Goal: Transaction & Acquisition: Book appointment/travel/reservation

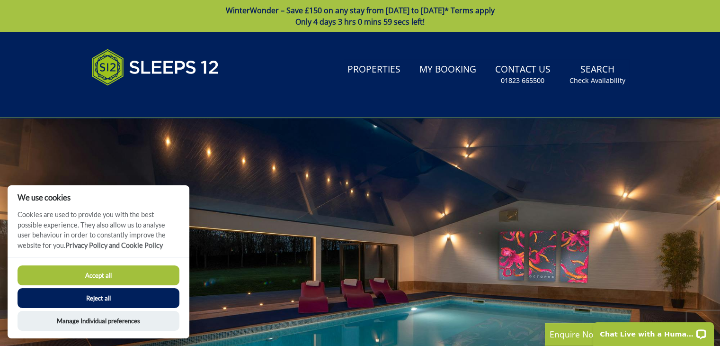
click at [120, 275] on button "Accept all" at bounding box center [99, 275] width 162 height 20
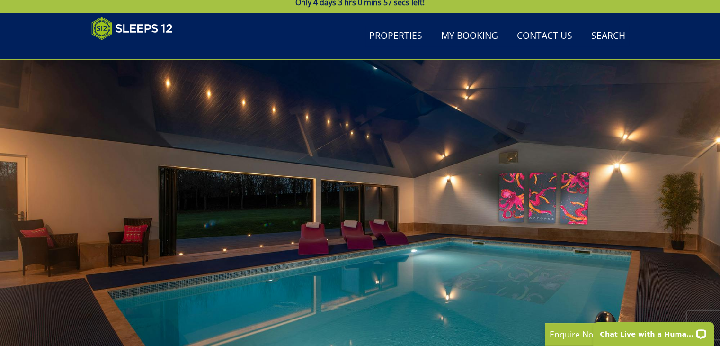
scroll to position [58, 0]
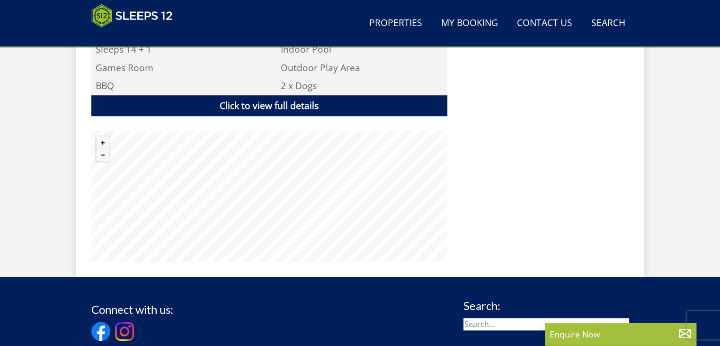
scroll to position [672, 0]
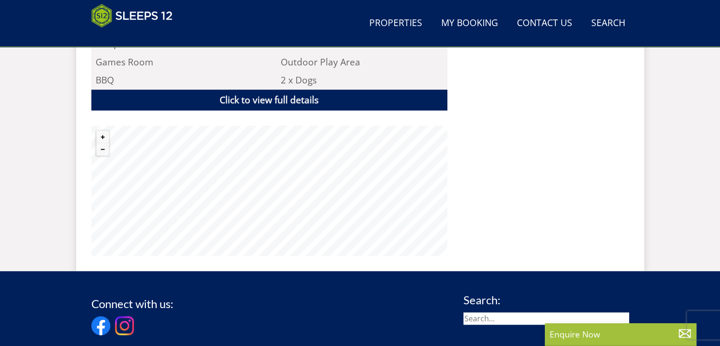
click at [501, 226] on div ""⭐⭐⭐⭐⭐ We loved the open plan living downstairs which enabled us to enjoy being…" at bounding box center [542, 26] width 174 height 460
click at [507, 220] on div ""⭐⭐⭐⭐⭐ We loved the open plan living downstairs which enabled us to enjoy being…" at bounding box center [542, 26] width 174 height 460
click at [488, 235] on div ""⭐⭐⭐⭐⭐ We loved the open plan living downstairs which enabled us to enjoy being…" at bounding box center [542, 26] width 174 height 460
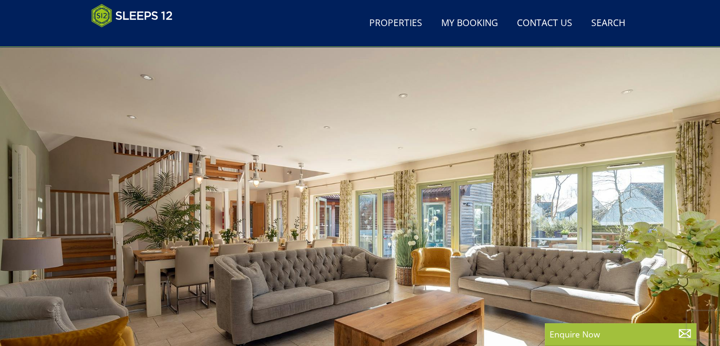
scroll to position [0, 0]
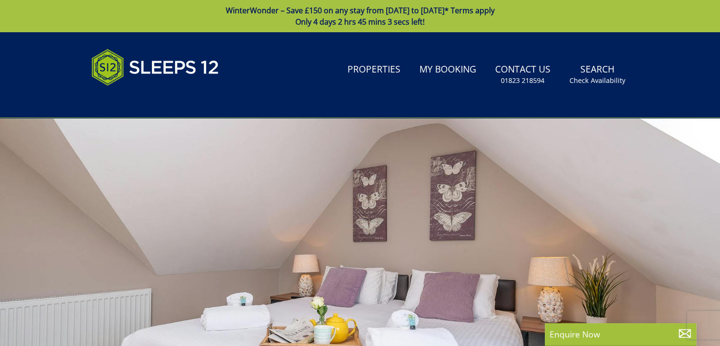
click at [524, 132] on div at bounding box center [360, 283] width 720 height 331
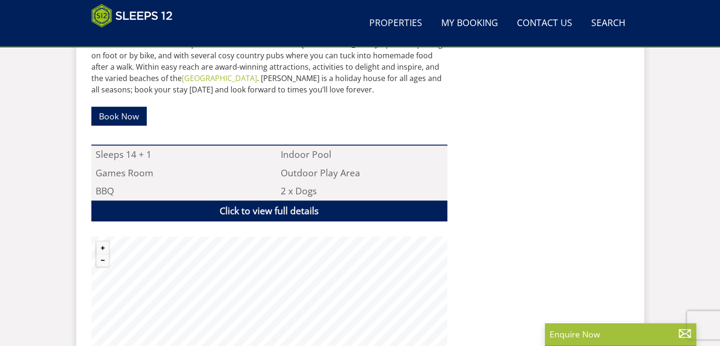
scroll to position [578, 0]
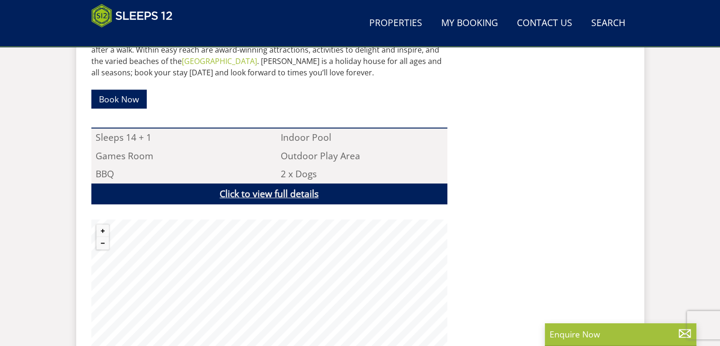
click at [281, 188] on link "Click to view full details" at bounding box center [269, 193] width 356 height 21
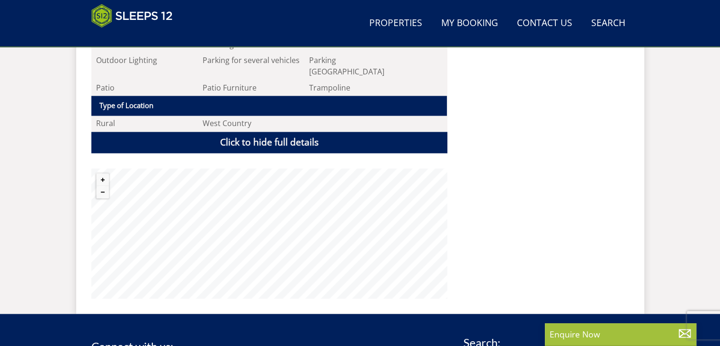
scroll to position [1336, 0]
